Goal: Information Seeking & Learning: Check status

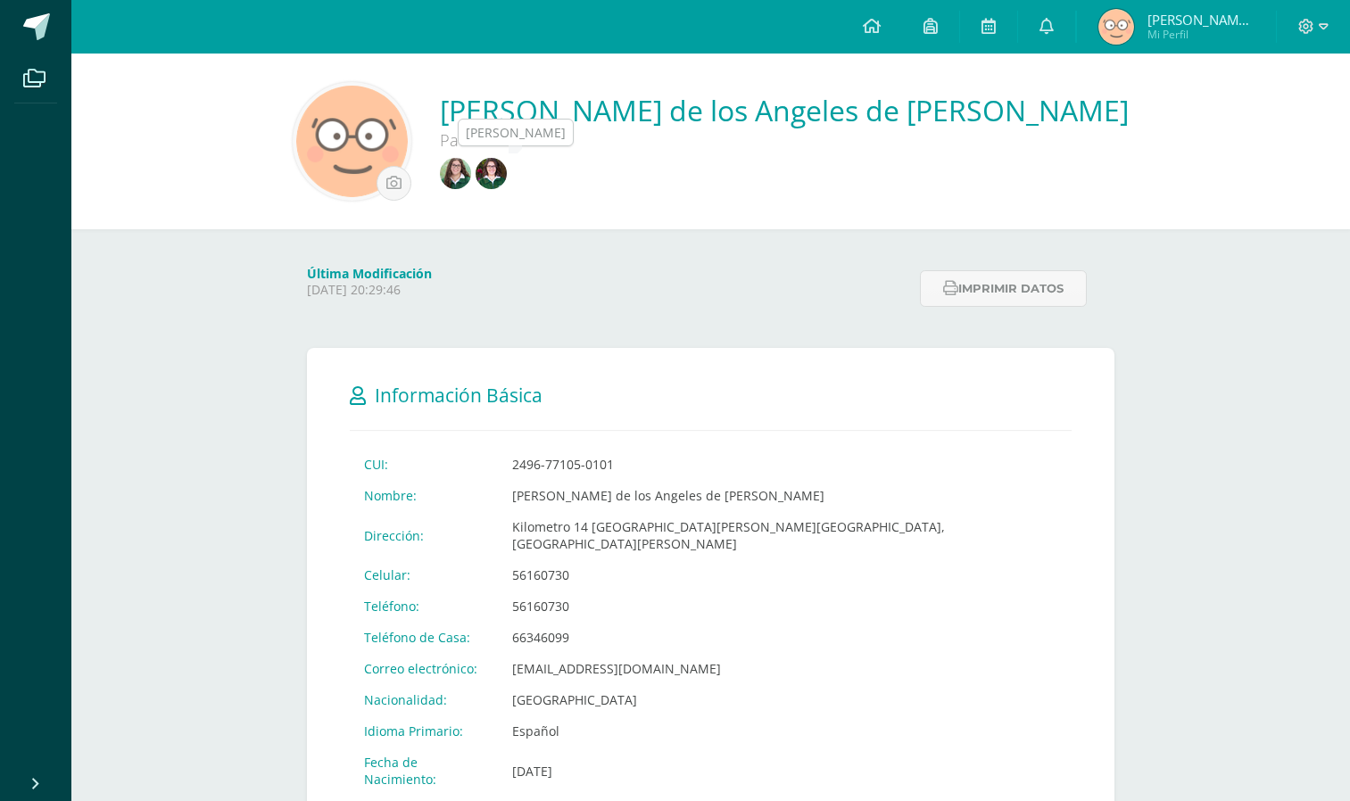
click at [471, 182] on img at bounding box center [455, 173] width 31 height 31
click at [471, 178] on img at bounding box center [455, 173] width 31 height 31
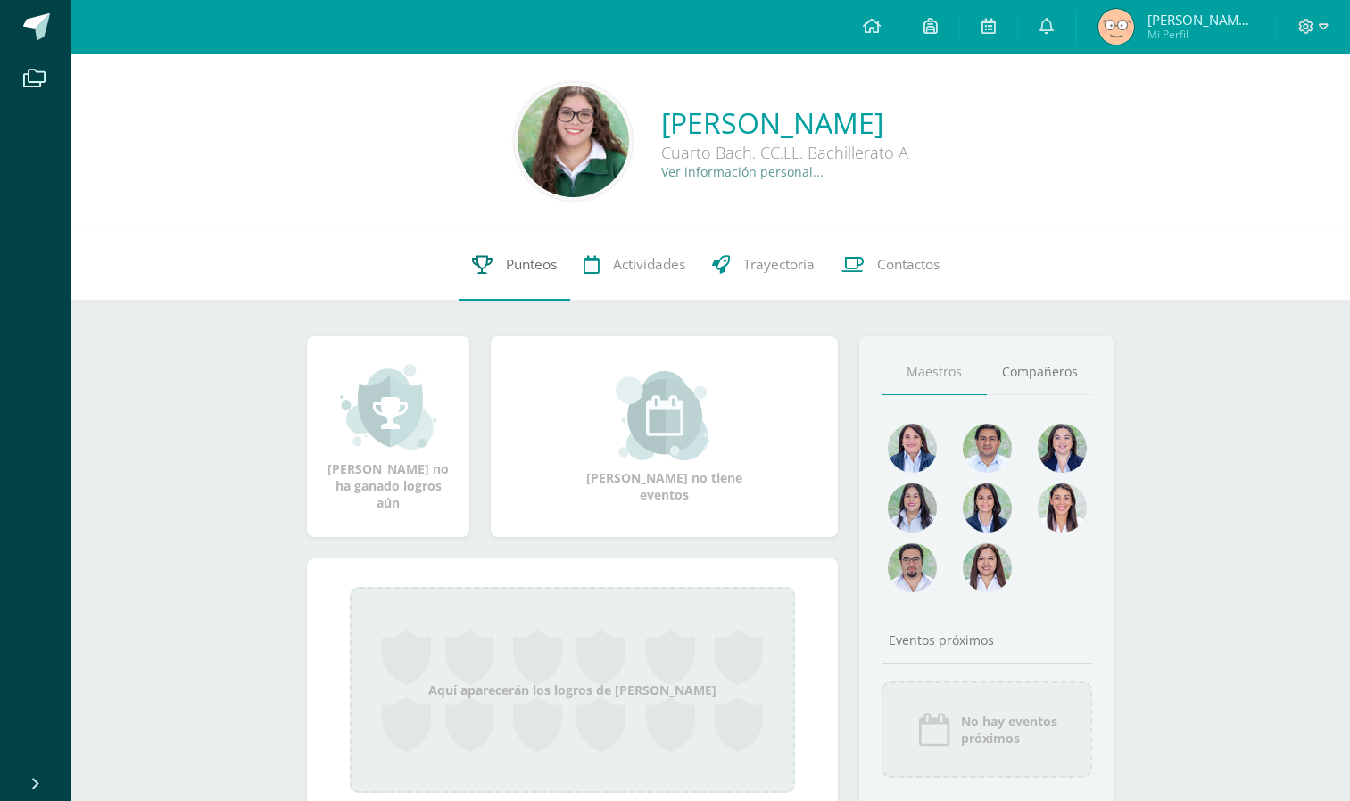
click at [500, 260] on link "Punteos" at bounding box center [515, 264] width 112 height 71
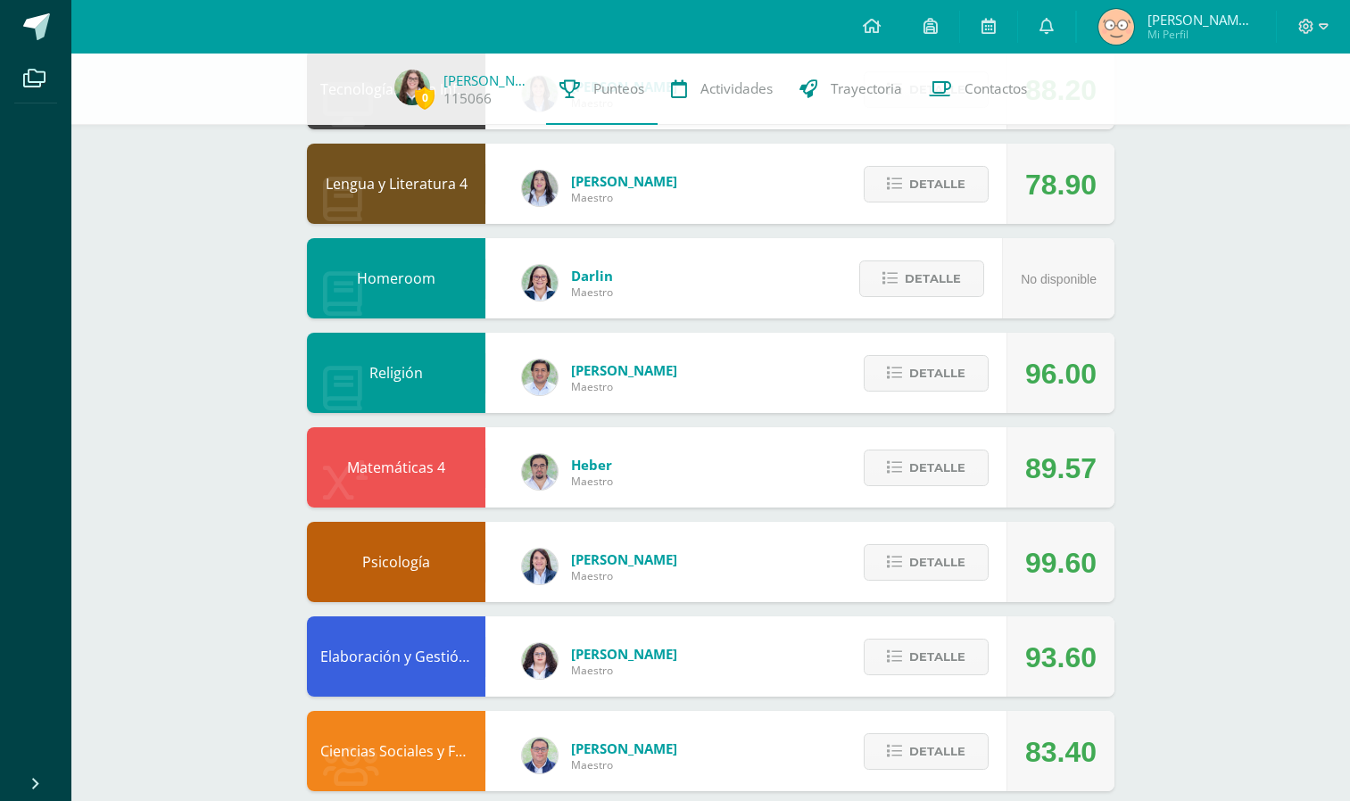
scroll to position [636, 0]
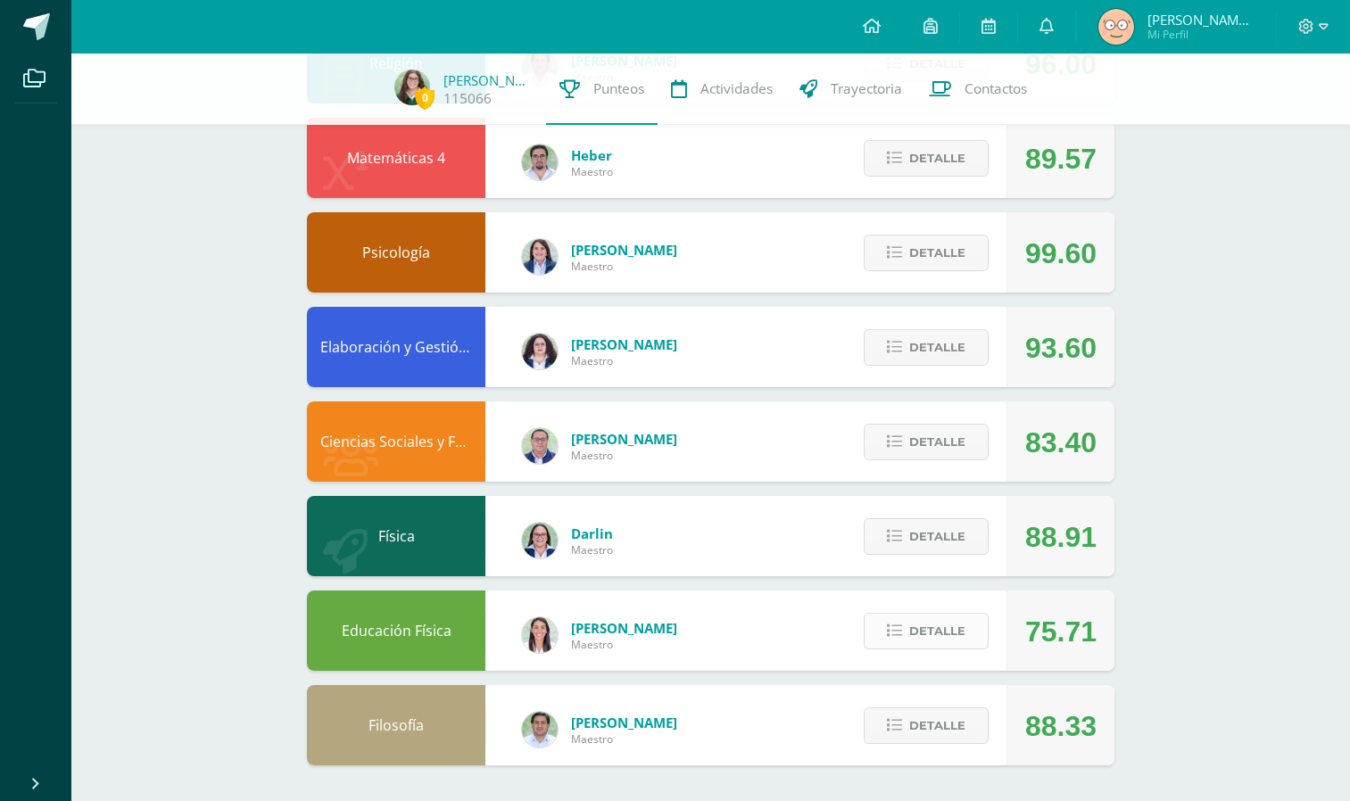
click at [924, 633] on span "Detalle" at bounding box center [937, 631] width 56 height 33
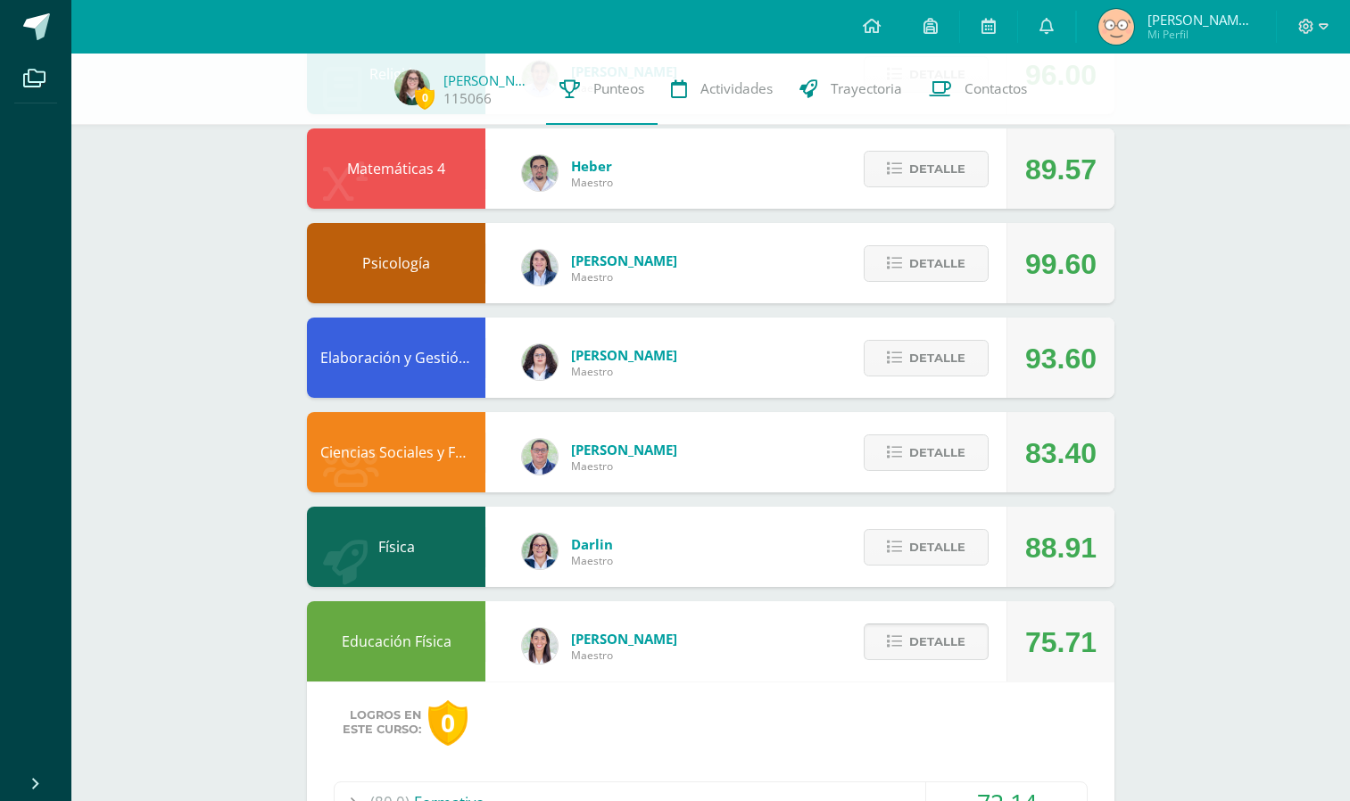
scroll to position [624, 0]
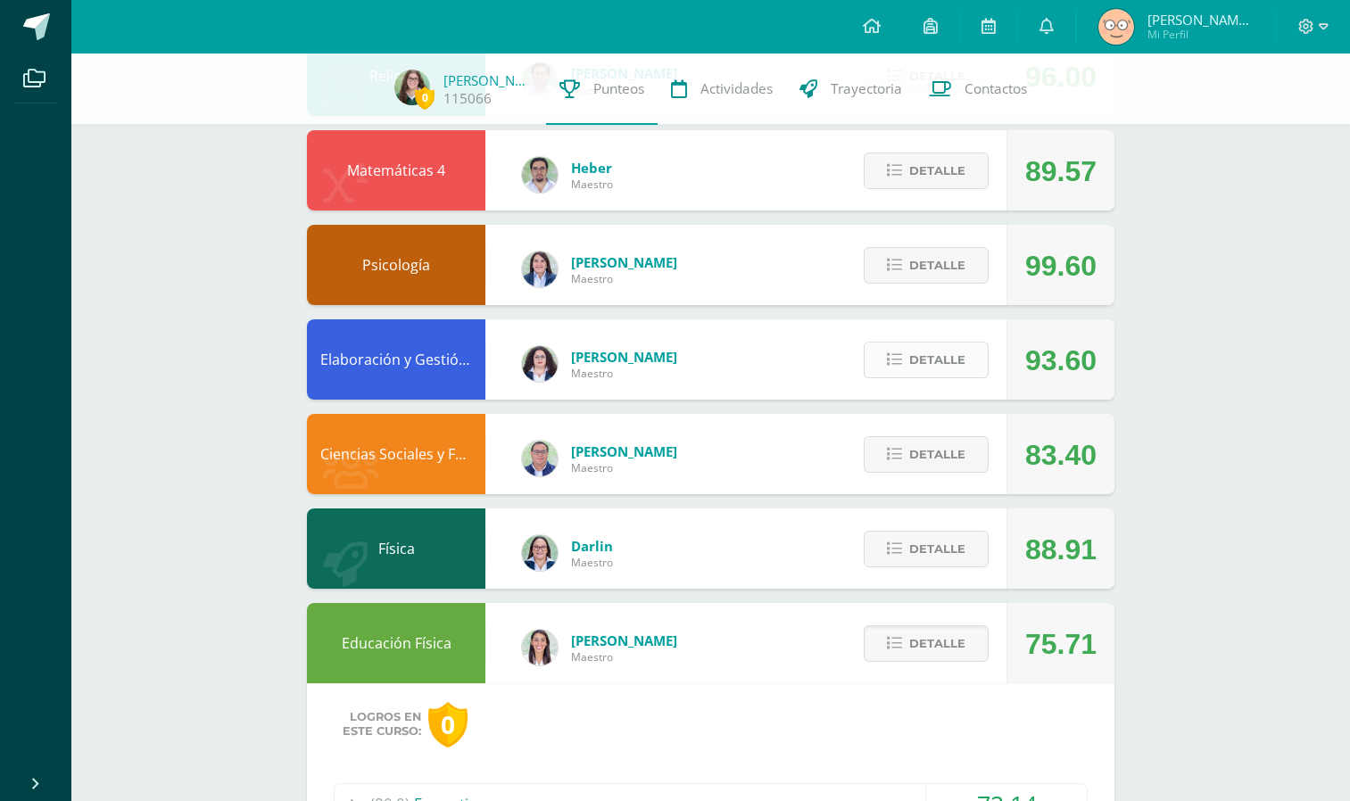
click at [900, 350] on button "Detalle" at bounding box center [926, 360] width 125 height 37
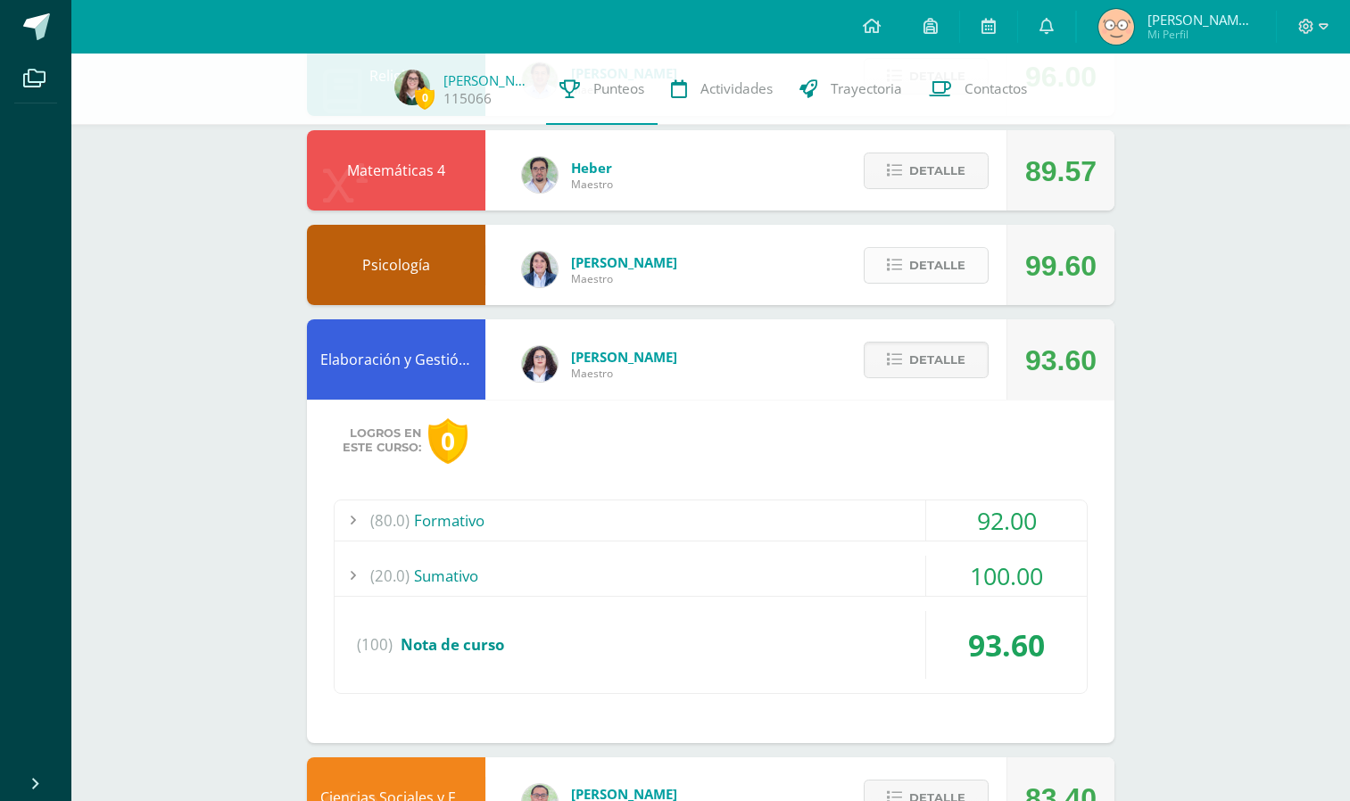
click at [926, 271] on span "Detalle" at bounding box center [937, 265] width 56 height 33
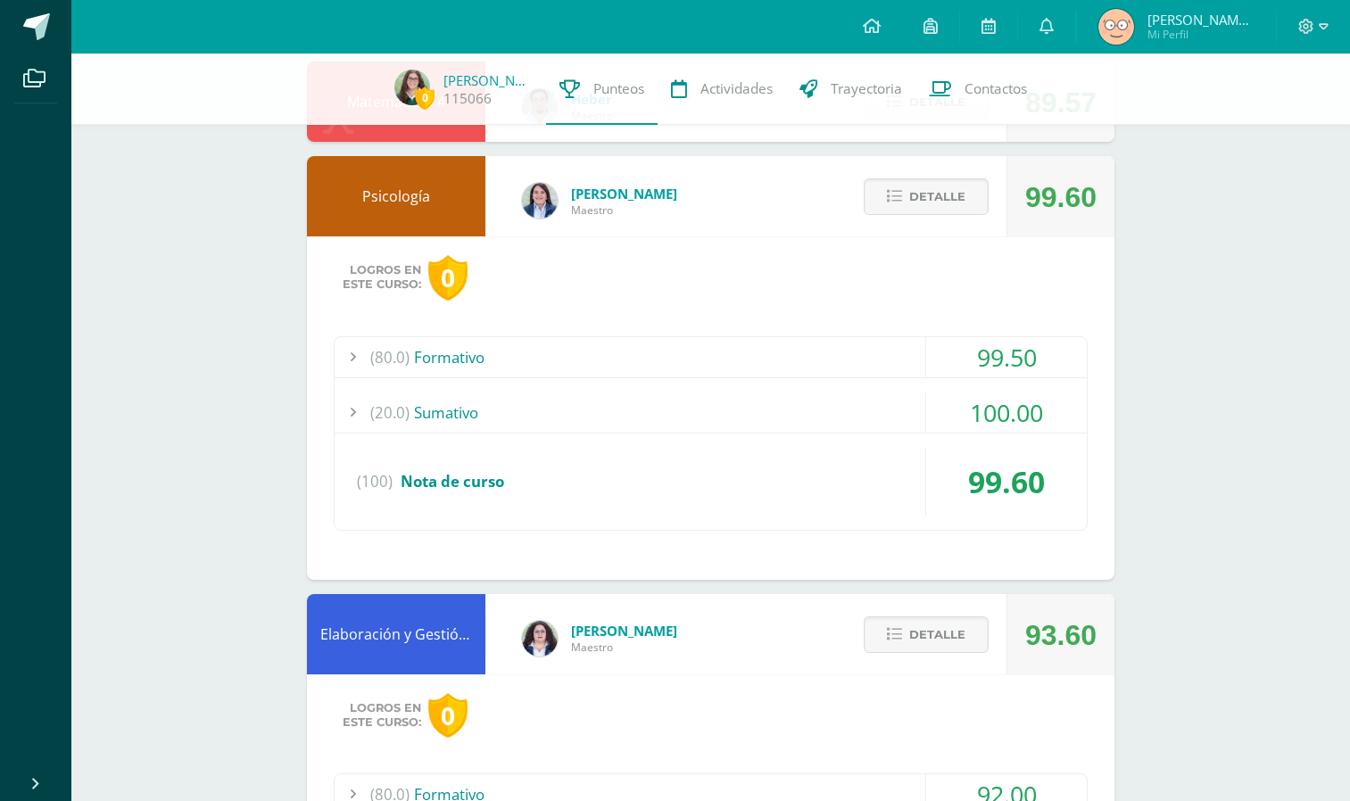
scroll to position [694, 0]
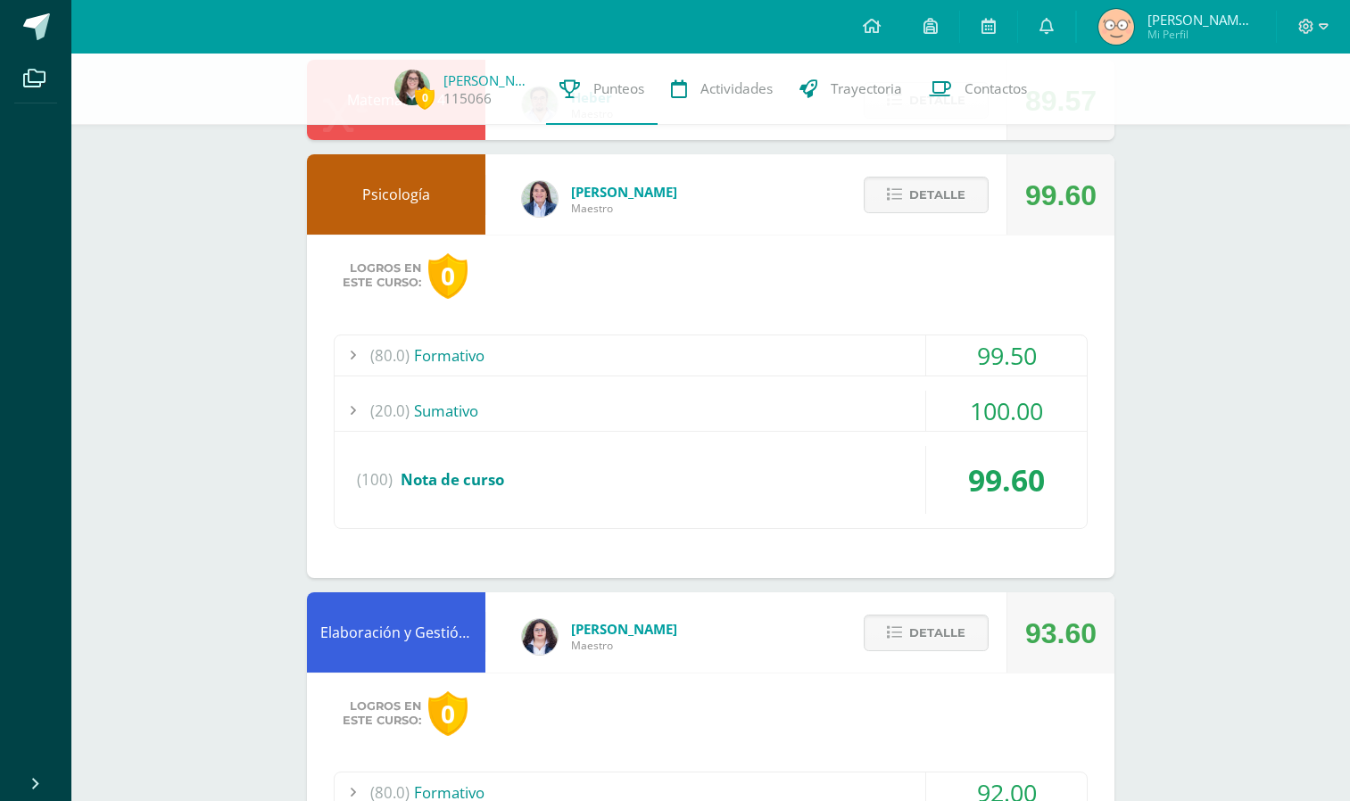
click at [713, 402] on div "(20.0) Sumativo" at bounding box center [711, 411] width 752 height 40
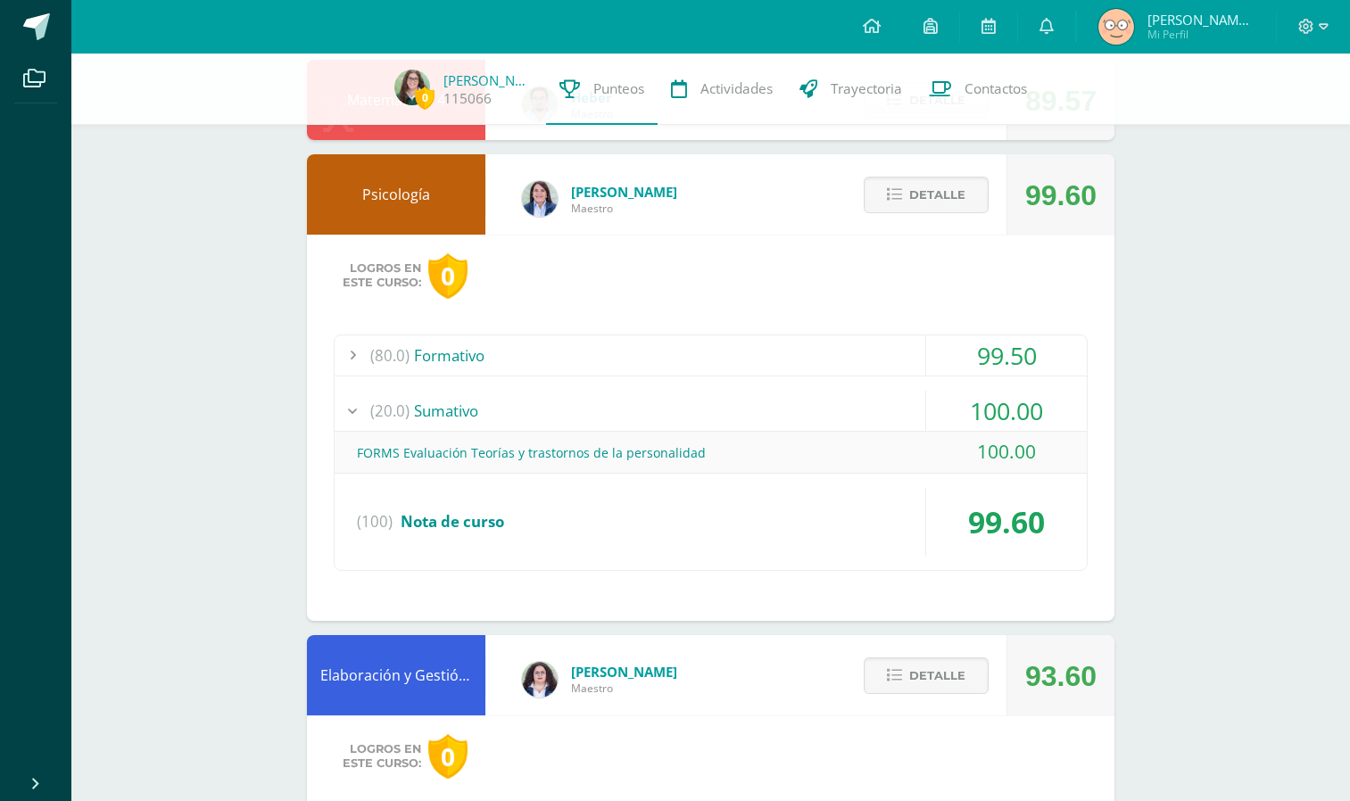
click at [711, 341] on div "(80.0) Formativo" at bounding box center [711, 355] width 752 height 40
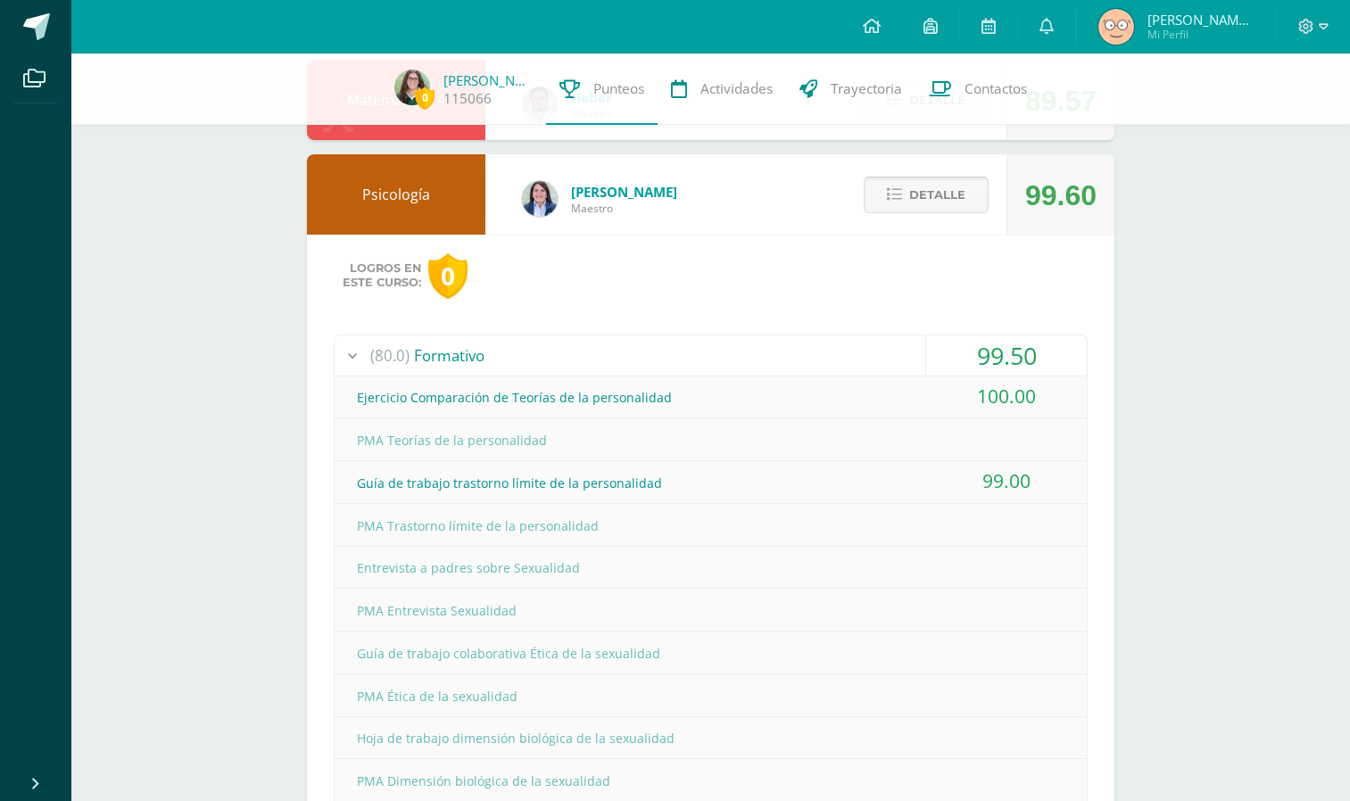
click at [925, 194] on span "Detalle" at bounding box center [937, 194] width 56 height 33
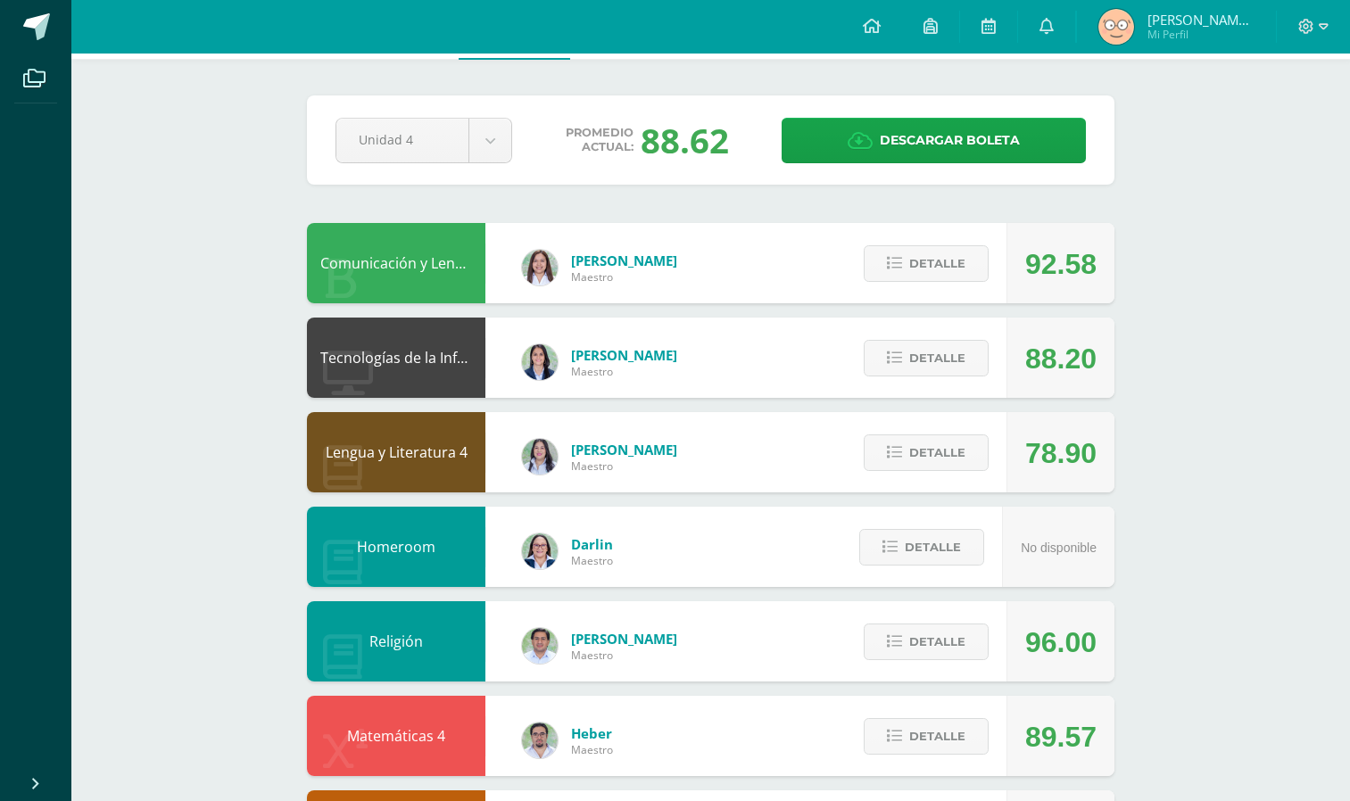
scroll to position [0, 0]
